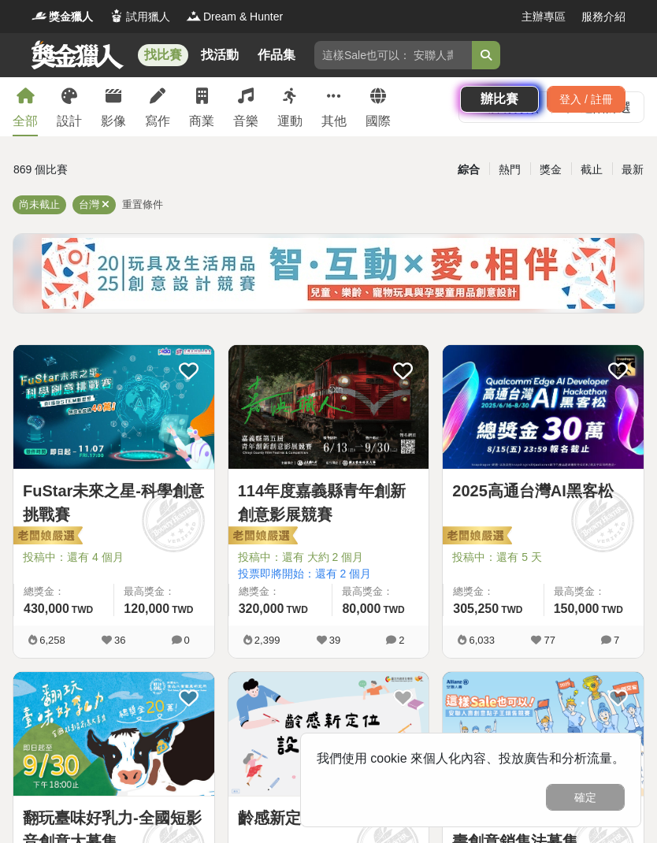
click at [151, 116] on div "找比賽 找活動 作品集 辦比賽 登入 / 註冊" at bounding box center [328, 77] width 657 height 88
click at [152, 109] on div "找比賽 找活動 作品集 辦比賽 登入 / 註冊" at bounding box center [328, 77] width 657 height 88
click at [157, 107] on div "找比賽 找活動 作品集 辦比賽 登入 / 註冊" at bounding box center [328, 77] width 657 height 88
click at [150, 114] on div "找比賽 找活動 作品集 辦比賽 登入 / 註冊" at bounding box center [328, 77] width 657 height 88
click at [151, 122] on div "寫作" at bounding box center [157, 121] width 25 height 19
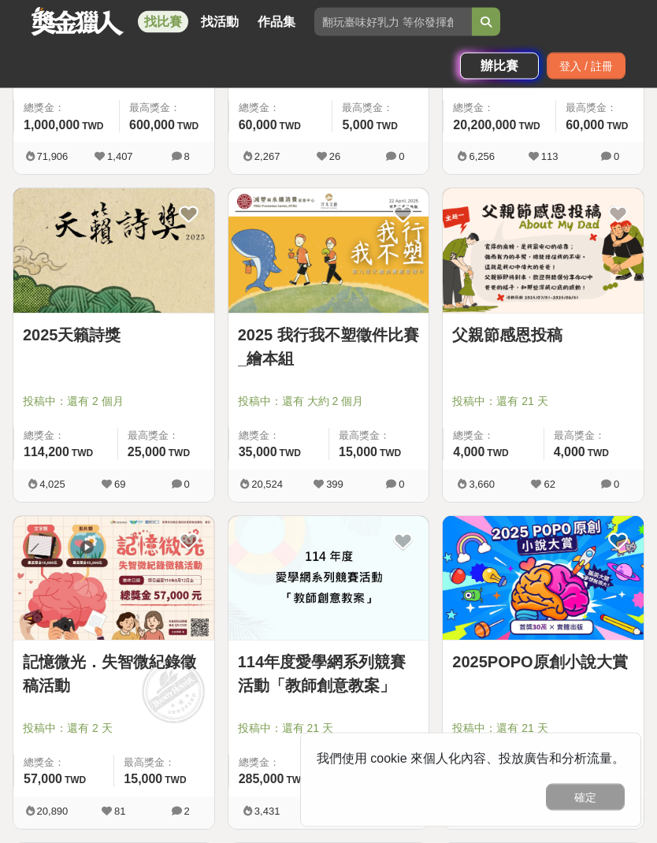
scroll to position [1182, 0]
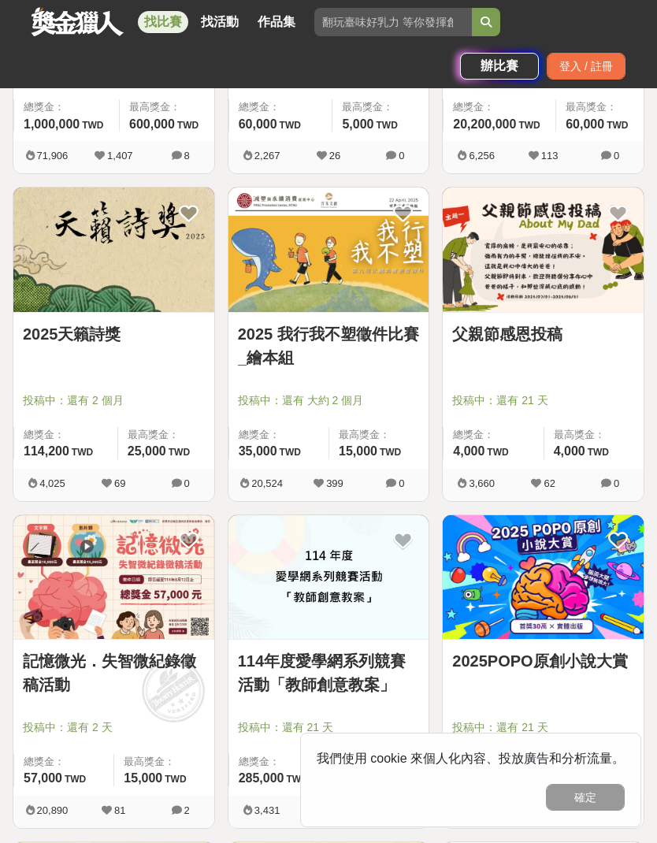
click at [83, 346] on link "2025天籟詩獎" at bounding box center [114, 334] width 182 height 24
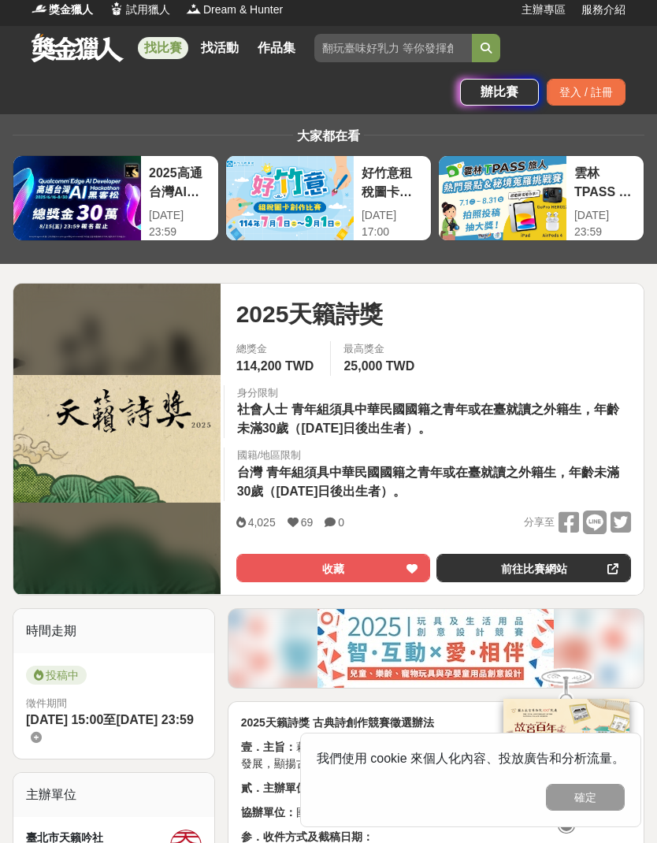
scroll to position [8, 0]
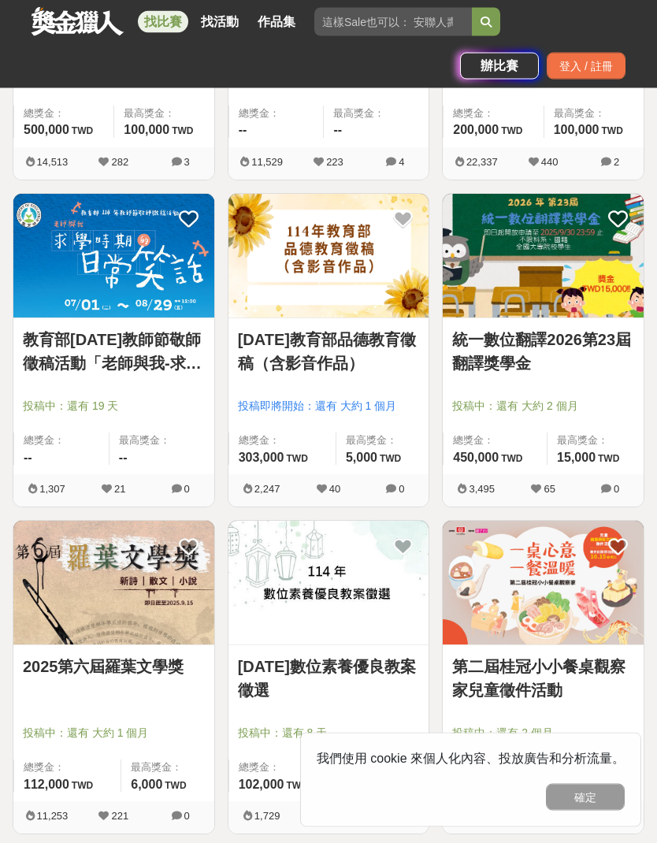
scroll to position [2158, 0]
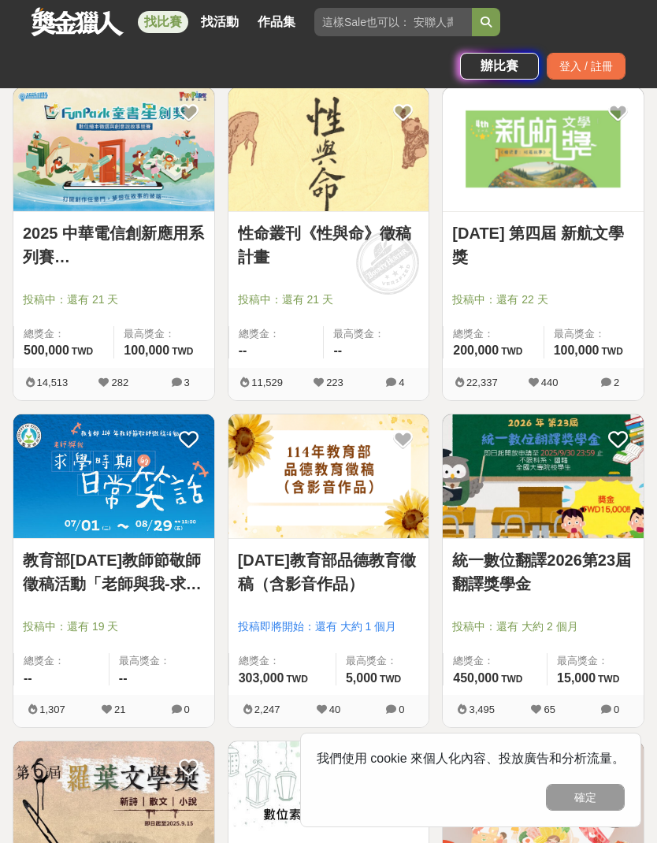
click at [607, 558] on link "統一數位翻譯2026第23屆翻譯獎學金" at bounding box center [543, 571] width 182 height 47
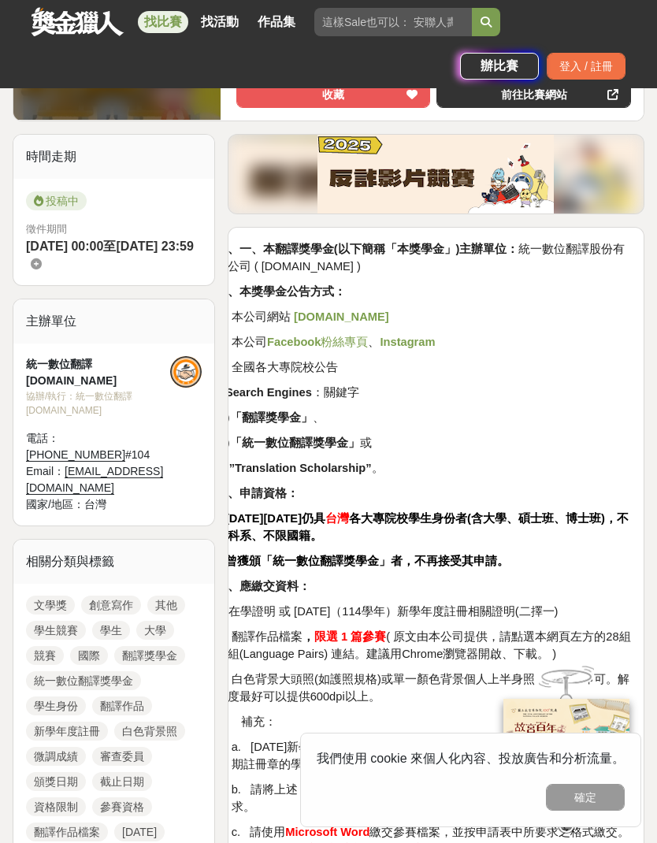
scroll to position [639, 0]
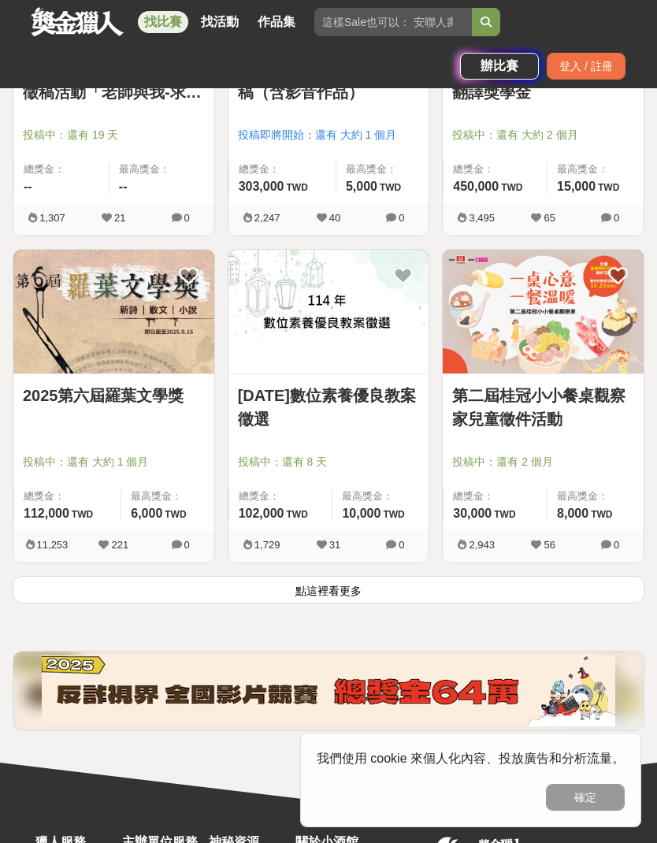
scroll to position [2425, 0]
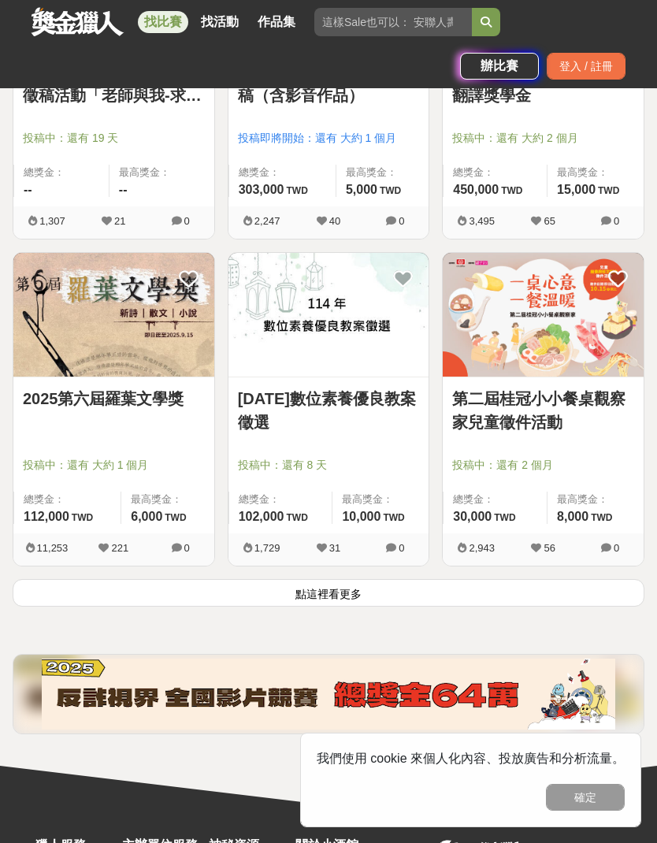
click at [592, 591] on button "點這裡看更多" at bounding box center [329, 593] width 632 height 28
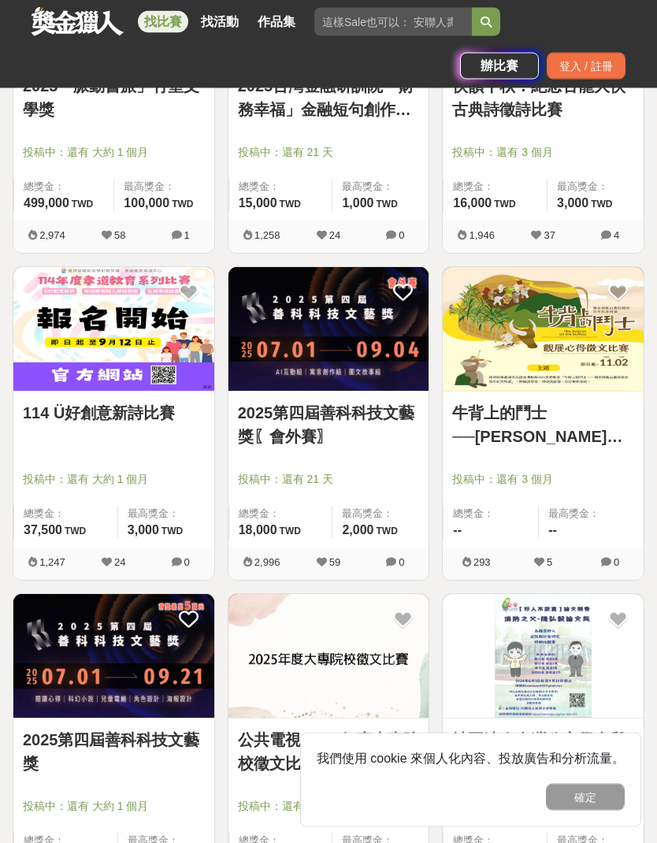
scroll to position [3722, 0]
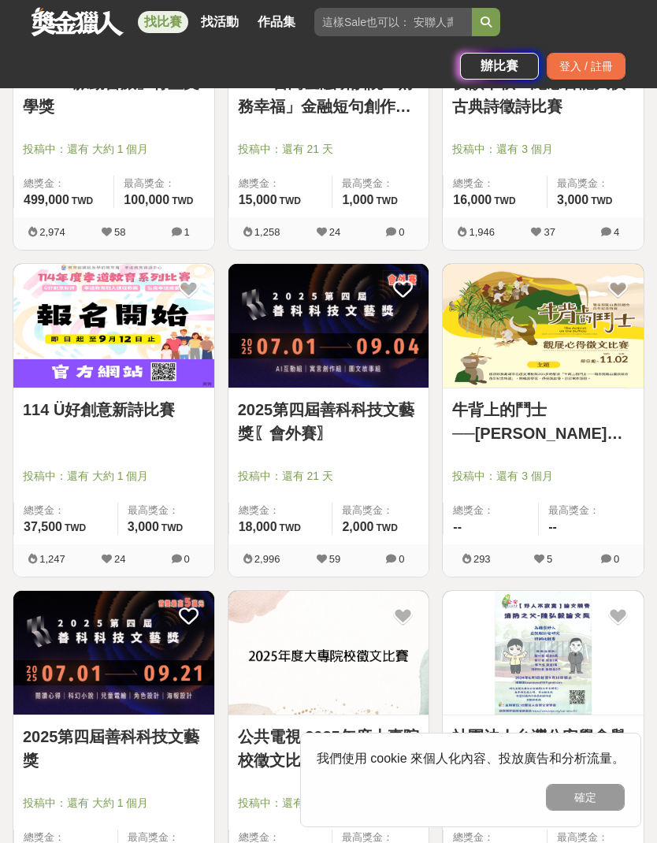
click at [110, 319] on img at bounding box center [113, 326] width 201 height 124
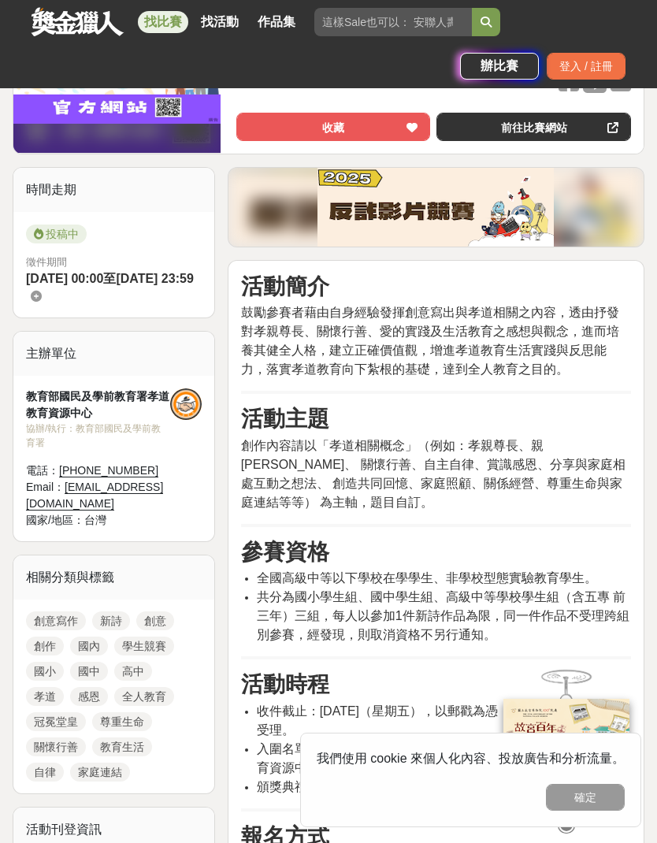
scroll to position [328, 0]
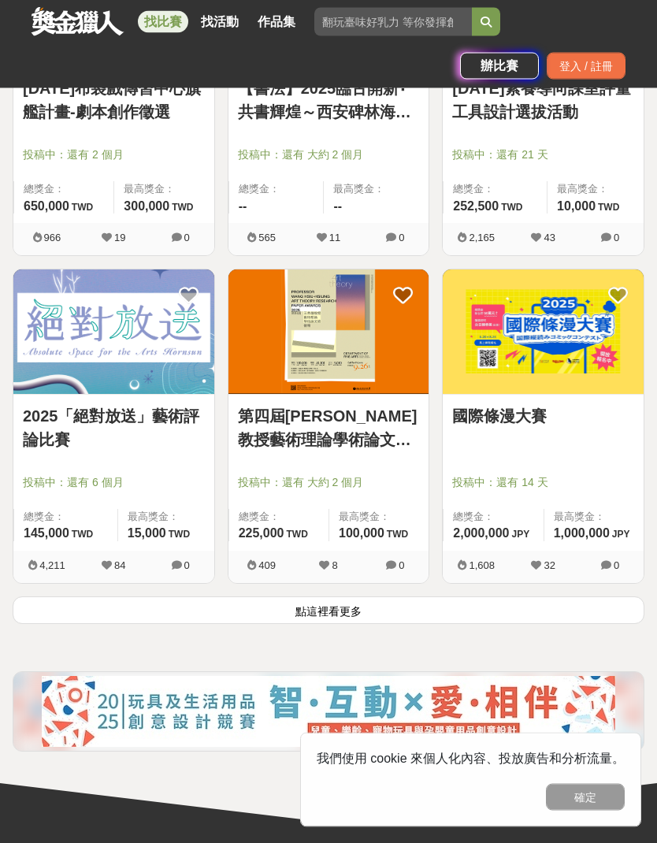
scroll to position [5035, 0]
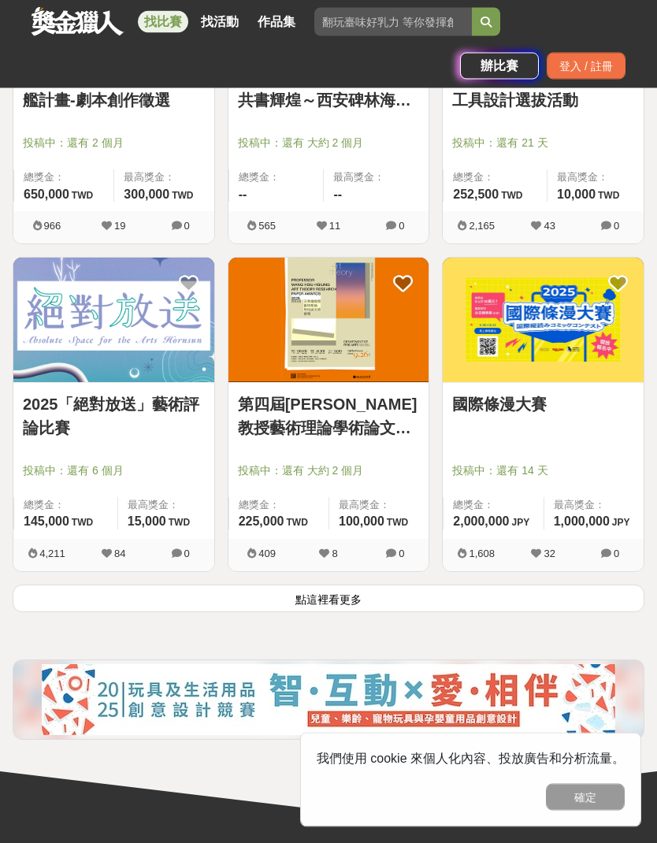
click at [583, 595] on button "點這裡看更多" at bounding box center [329, 599] width 632 height 28
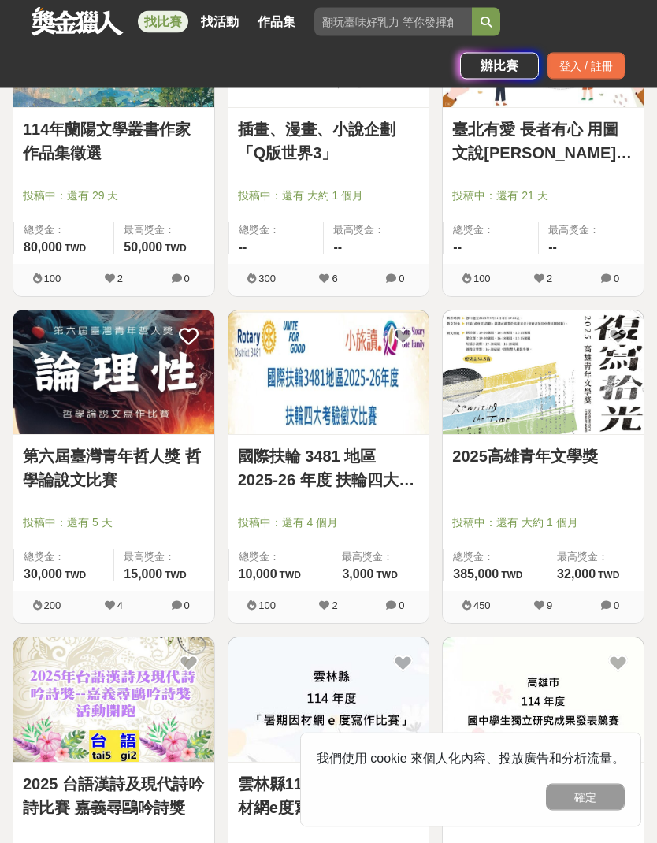
scroll to position [6945, 0]
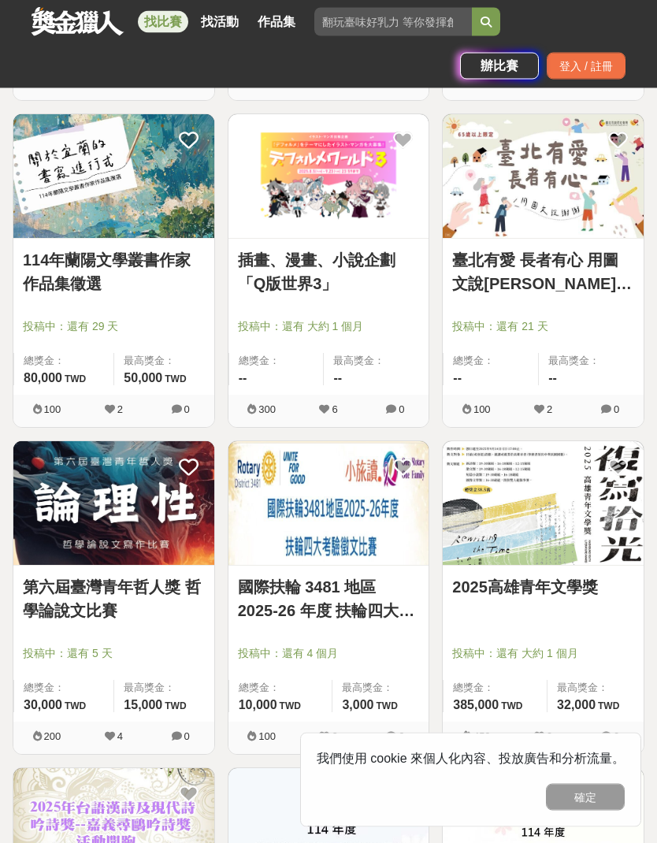
click at [596, 564] on img at bounding box center [543, 504] width 201 height 124
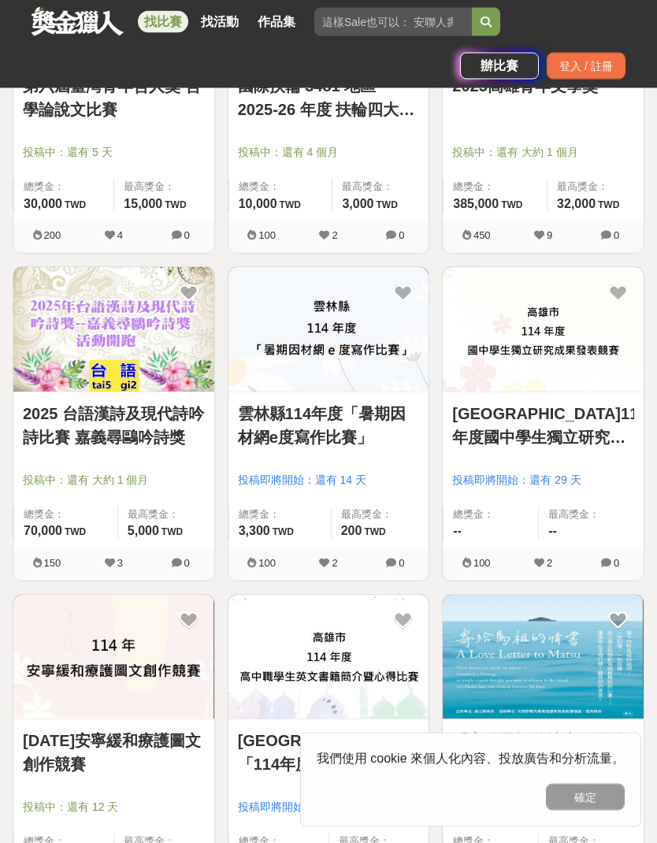
scroll to position [7318, 0]
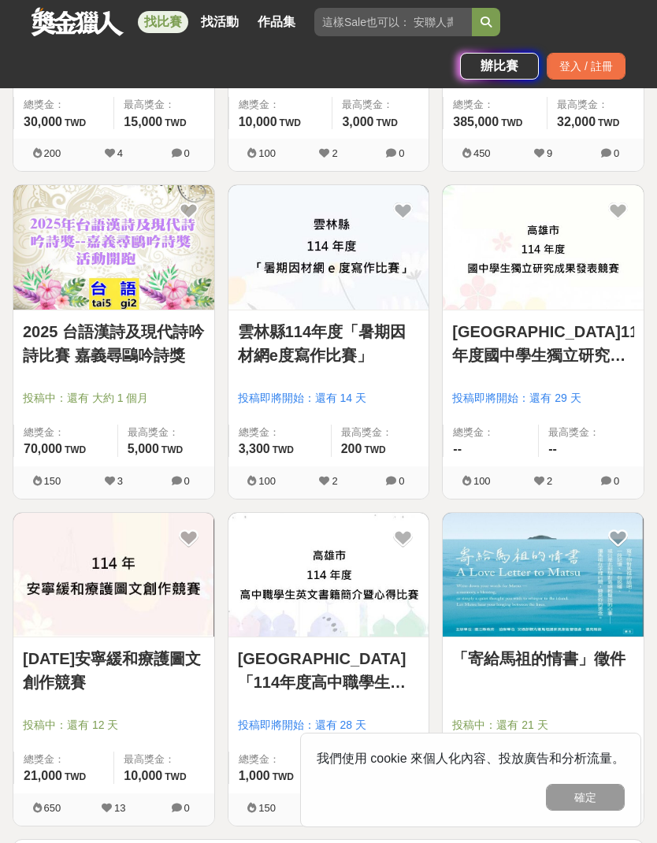
click at [97, 298] on img at bounding box center [113, 247] width 201 height 124
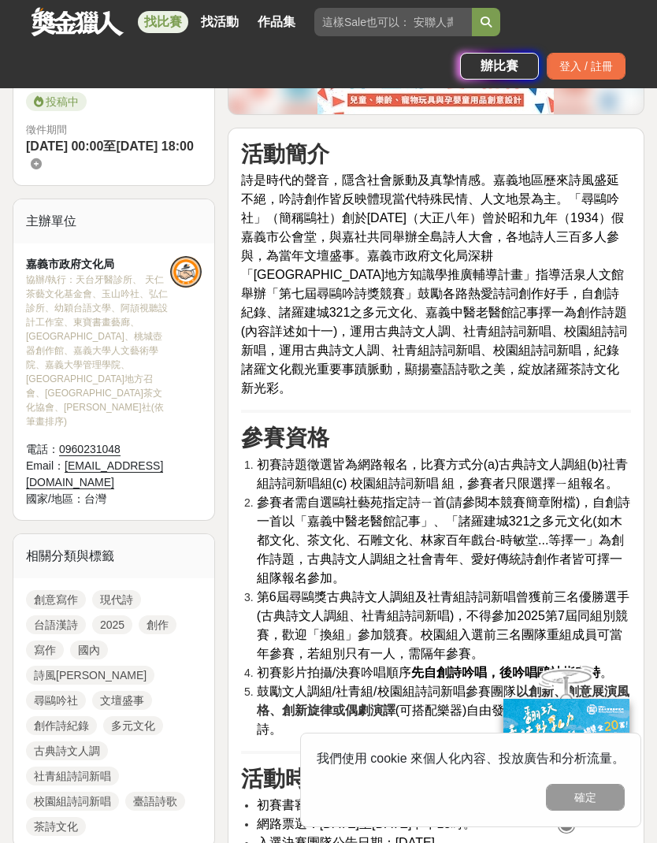
scroll to position [494, 0]
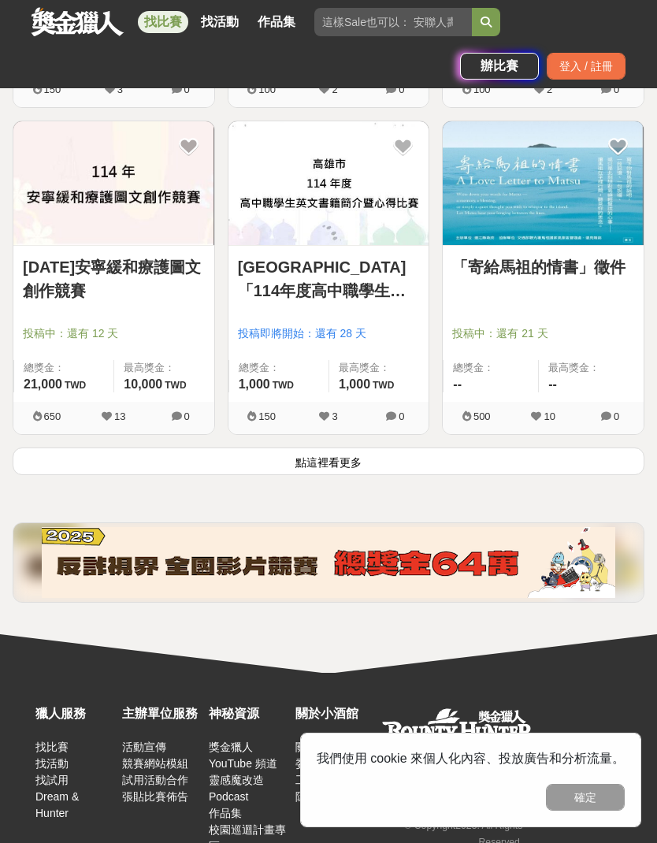
scroll to position [7816, 0]
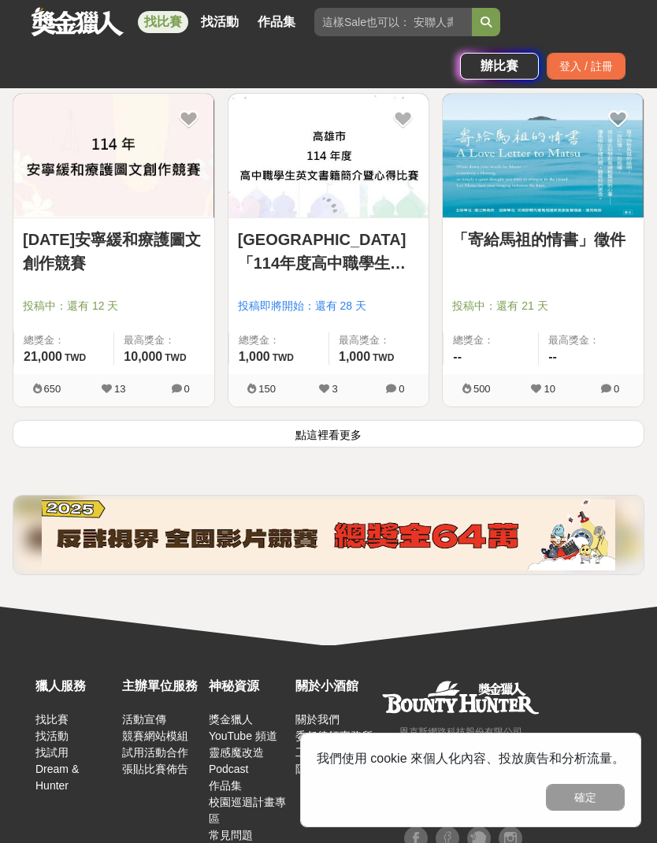
click at [558, 424] on button "點這裡看更多" at bounding box center [329, 434] width 632 height 28
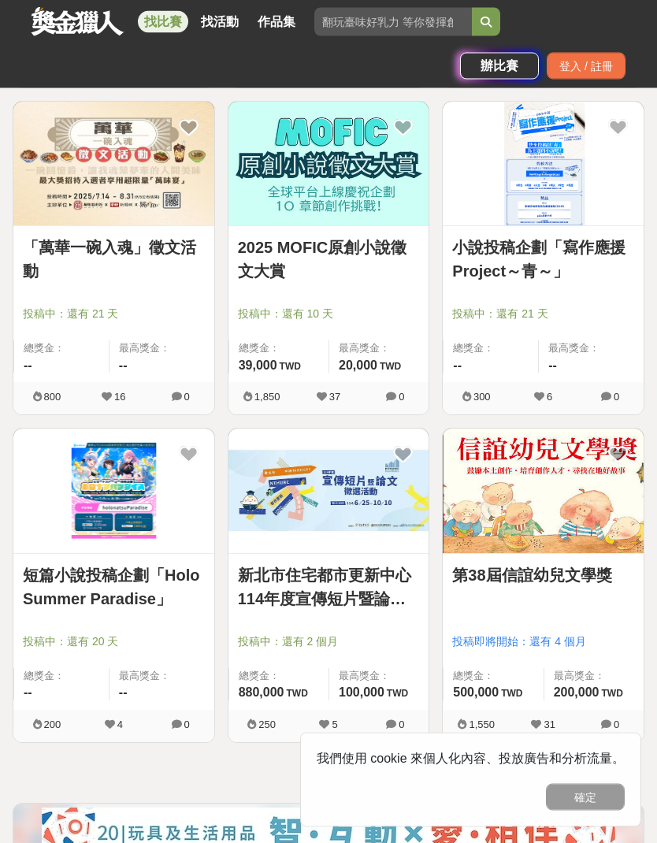
scroll to position [9115, 0]
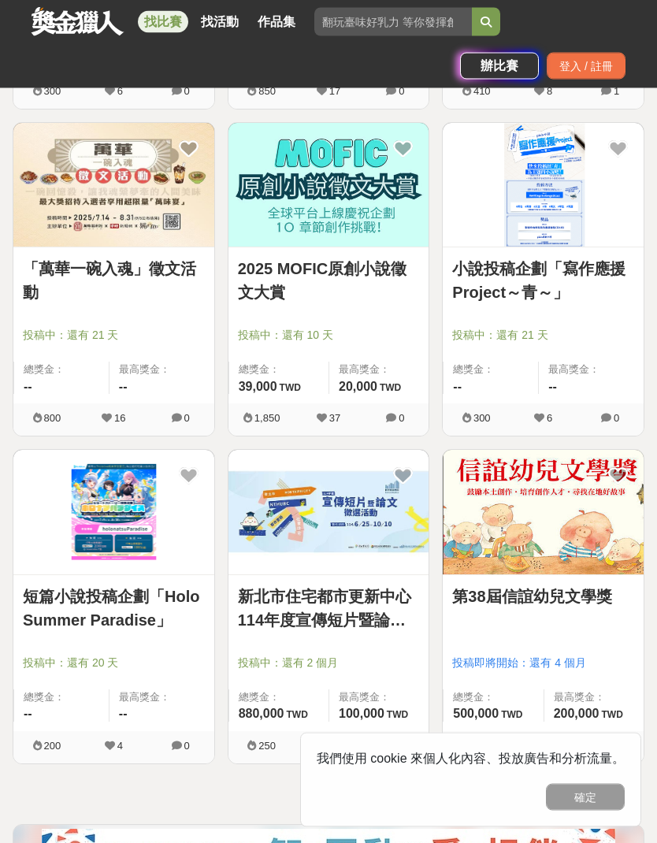
scroll to position [7879, 0]
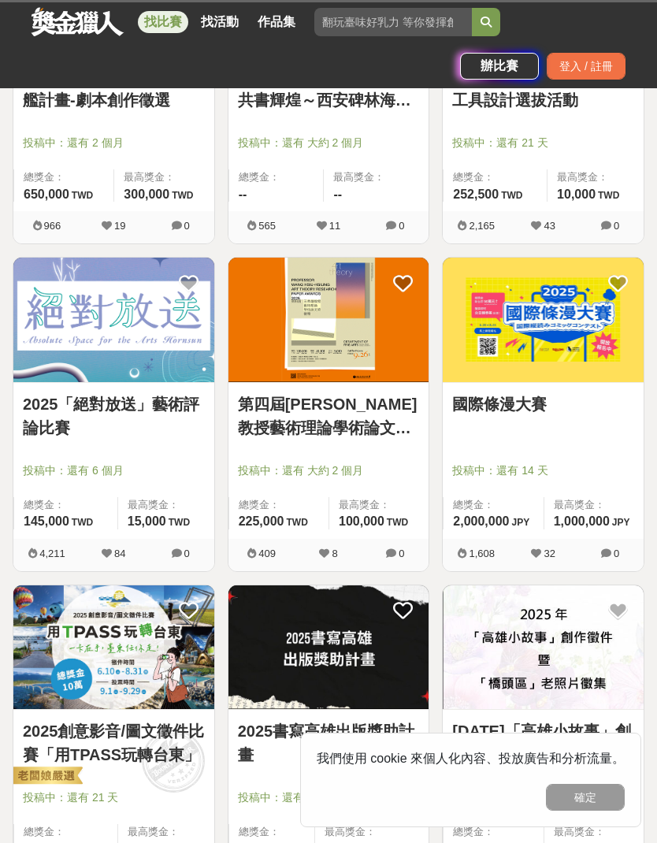
scroll to position [103, 0]
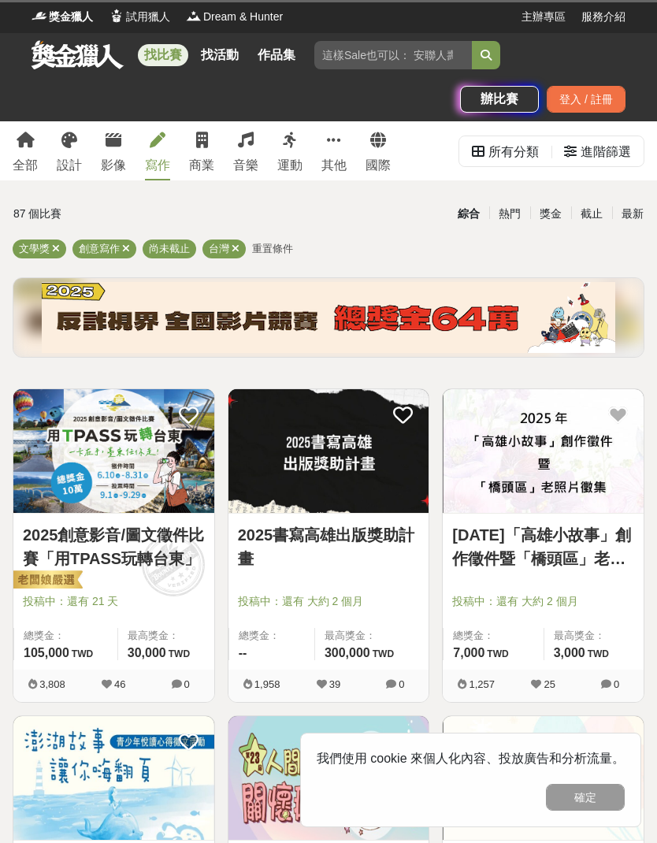
scroll to position [2647, 0]
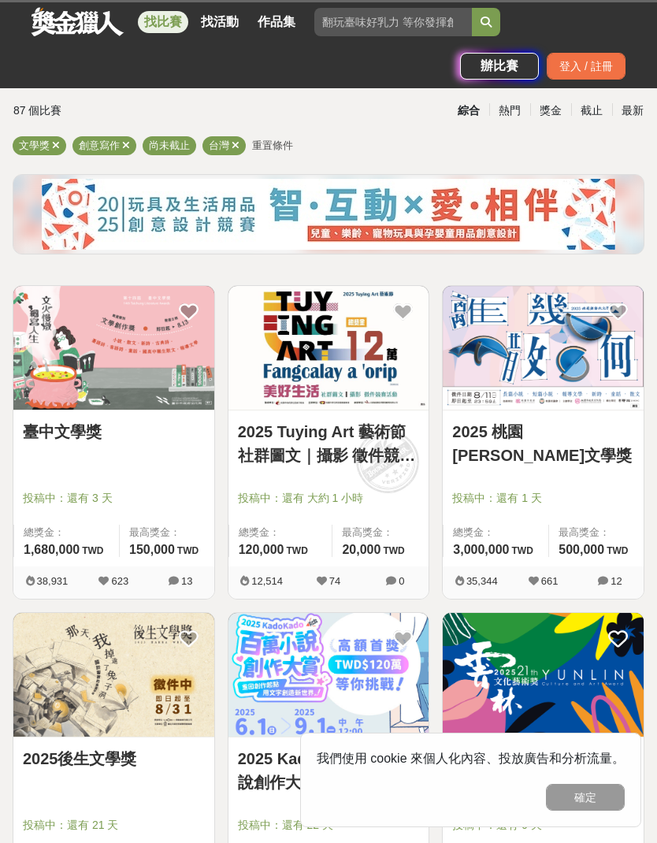
scroll to position [98, 0]
